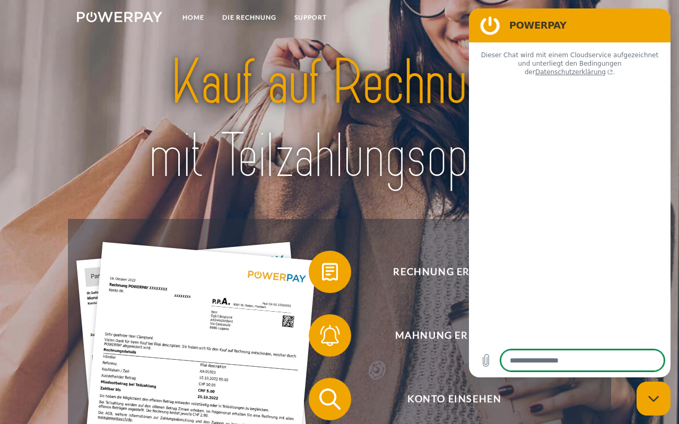
type textarea "*"
